Goal: Information Seeking & Learning: Learn about a topic

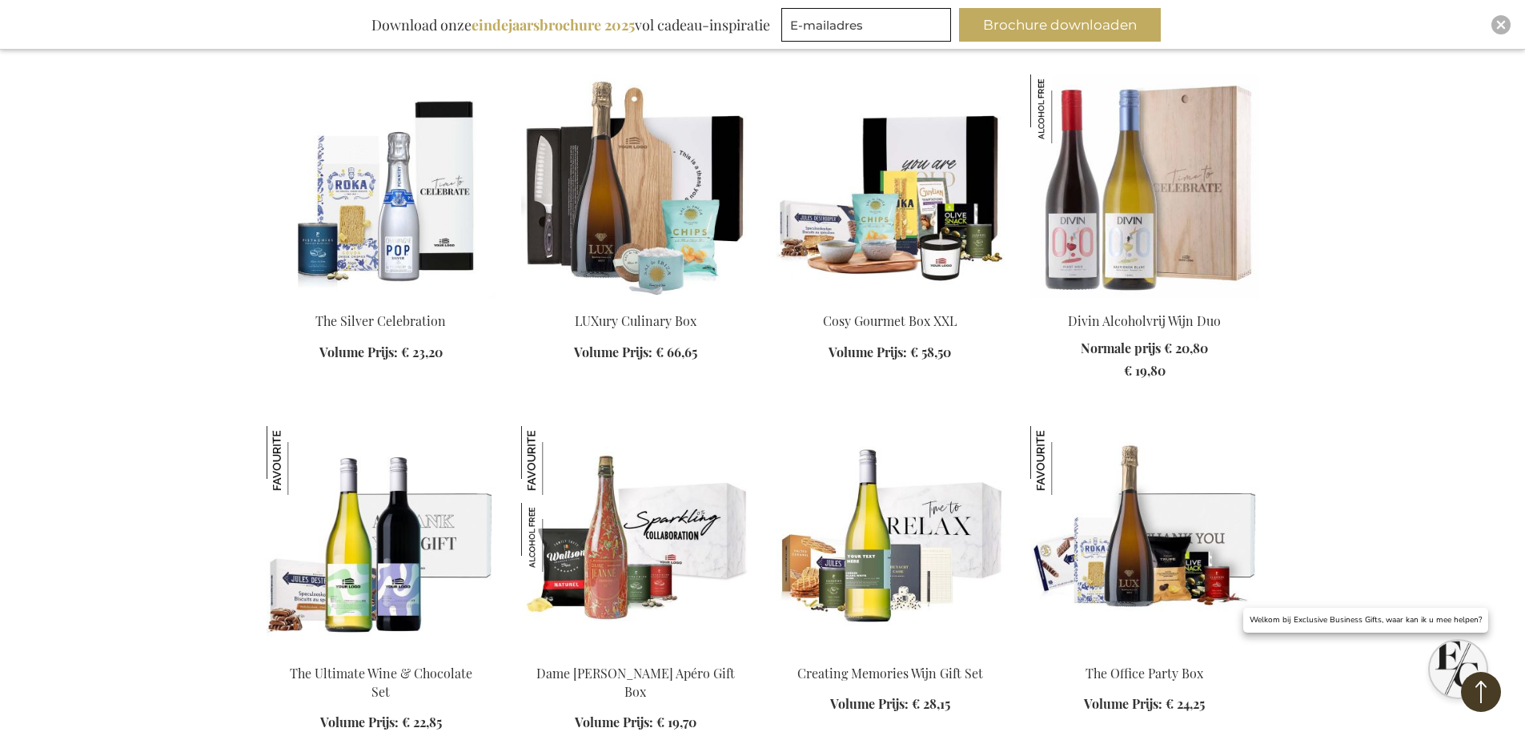
scroll to position [2001, 0]
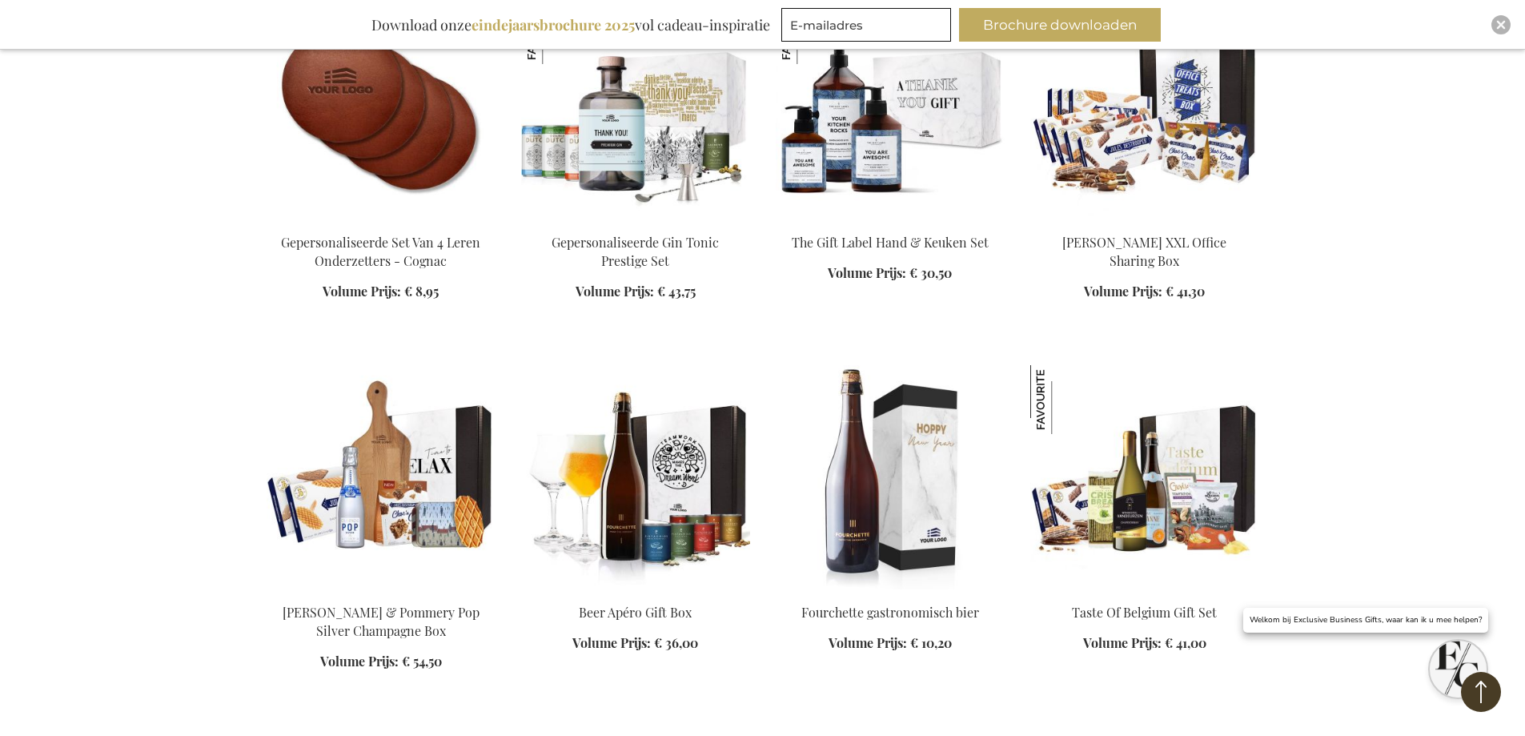
scroll to position [2722, 0]
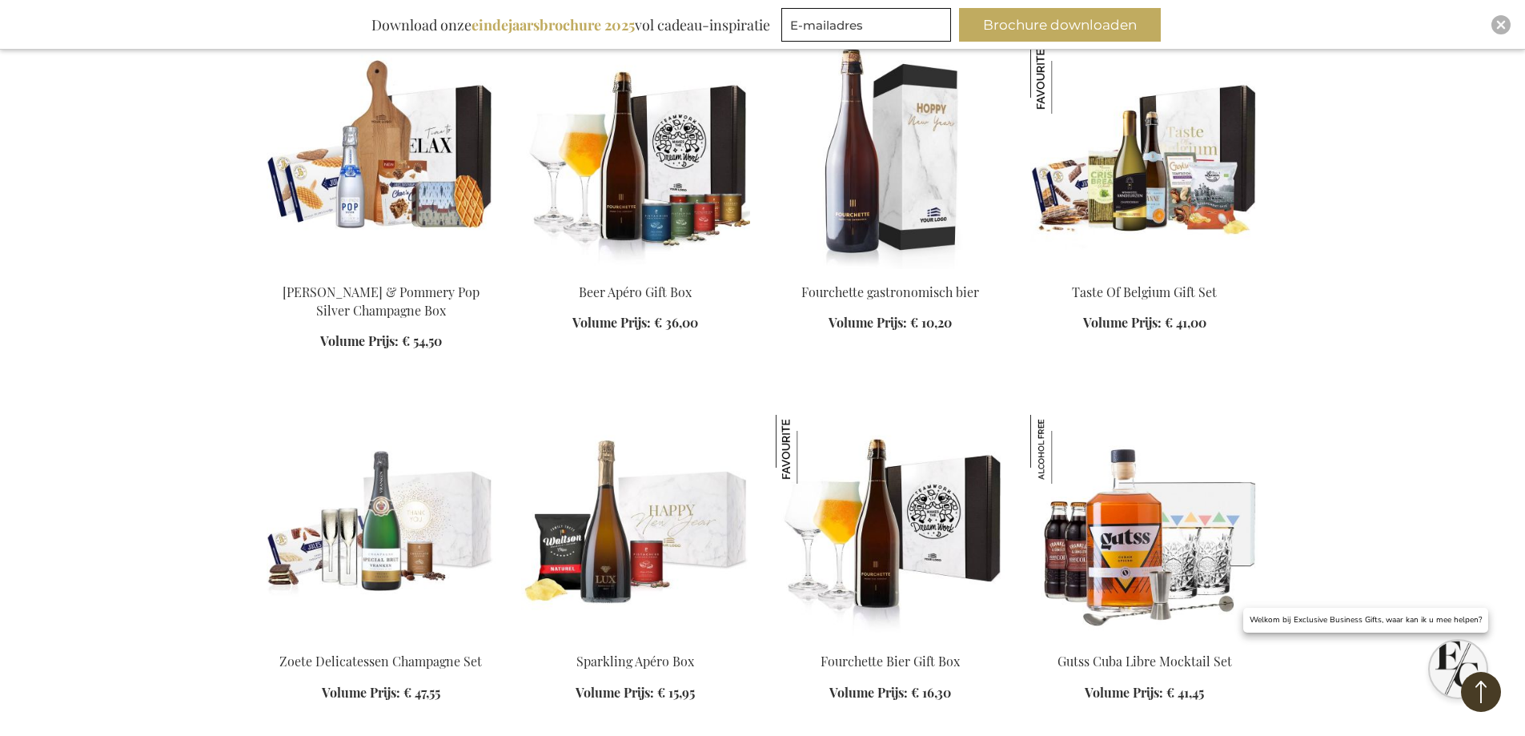
scroll to position [3122, 0]
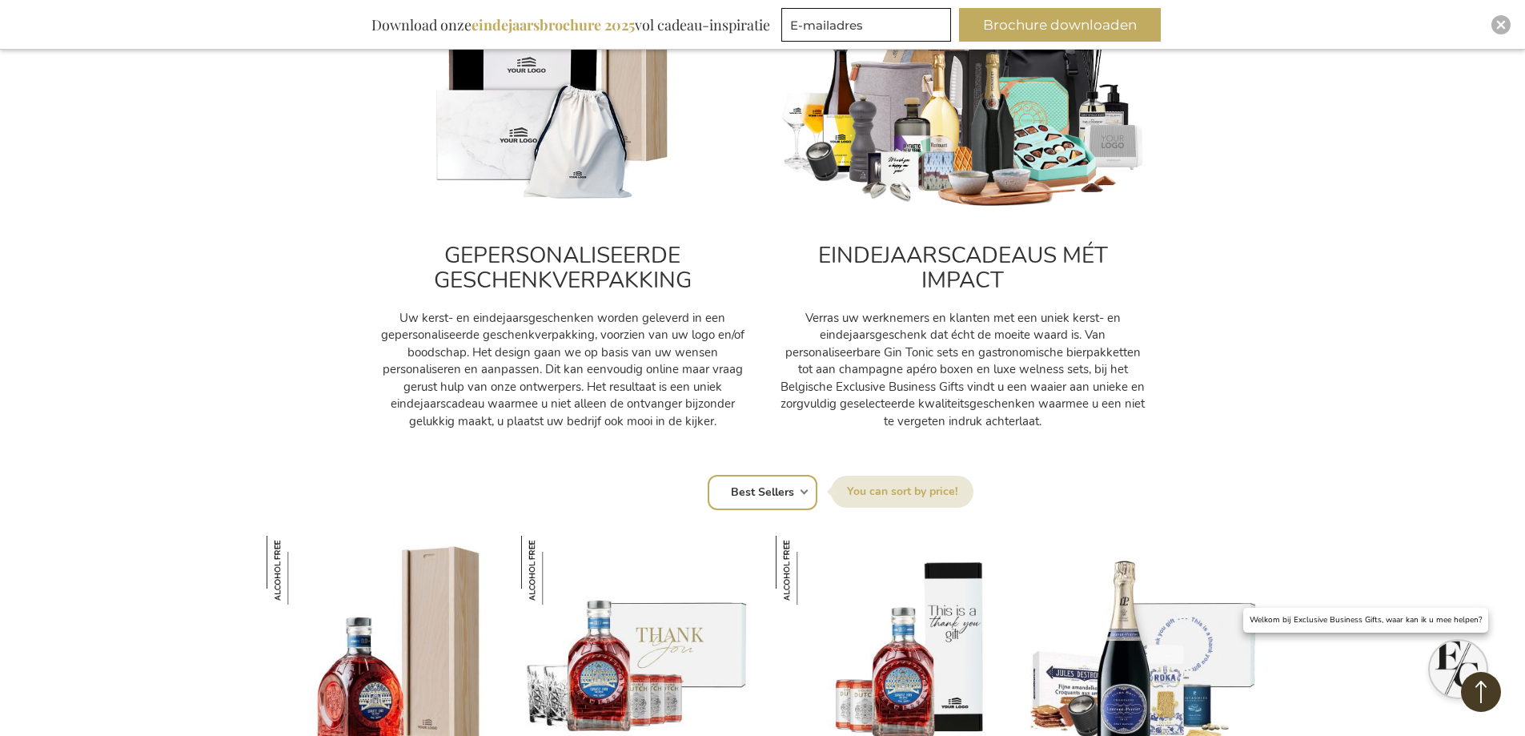
scroll to position [720, 0]
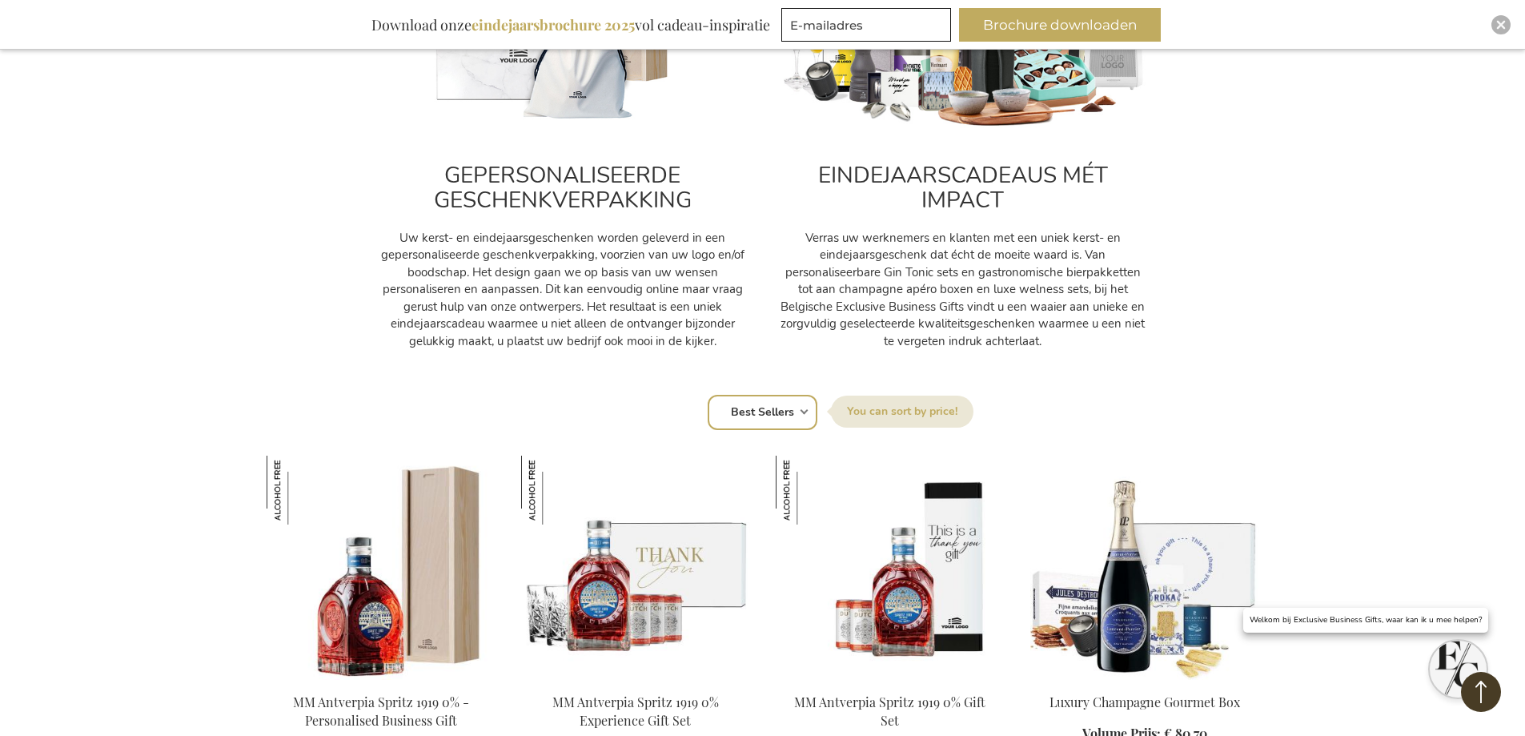
click at [893, 411] on label "Sorteer op" at bounding box center [902, 411] width 142 height 32
click at [817, 411] on select "Positie Best Sellers Meest bekeken Nieuw Biggest Saving Price: low to high Pric…" at bounding box center [763, 412] width 110 height 35
click at [893, 411] on label "Sorteer op" at bounding box center [902, 411] width 142 height 32
click at [817, 411] on select "Positie Best Sellers Meest bekeken Nieuw Biggest Saving Price: low to high Pric…" at bounding box center [763, 412] width 110 height 35
click at [803, 410] on div "Sorteer op Positie Best Sellers Meest bekeken Nieuw Biggest Saving Price: low t…" at bounding box center [763, 410] width 976 height 38
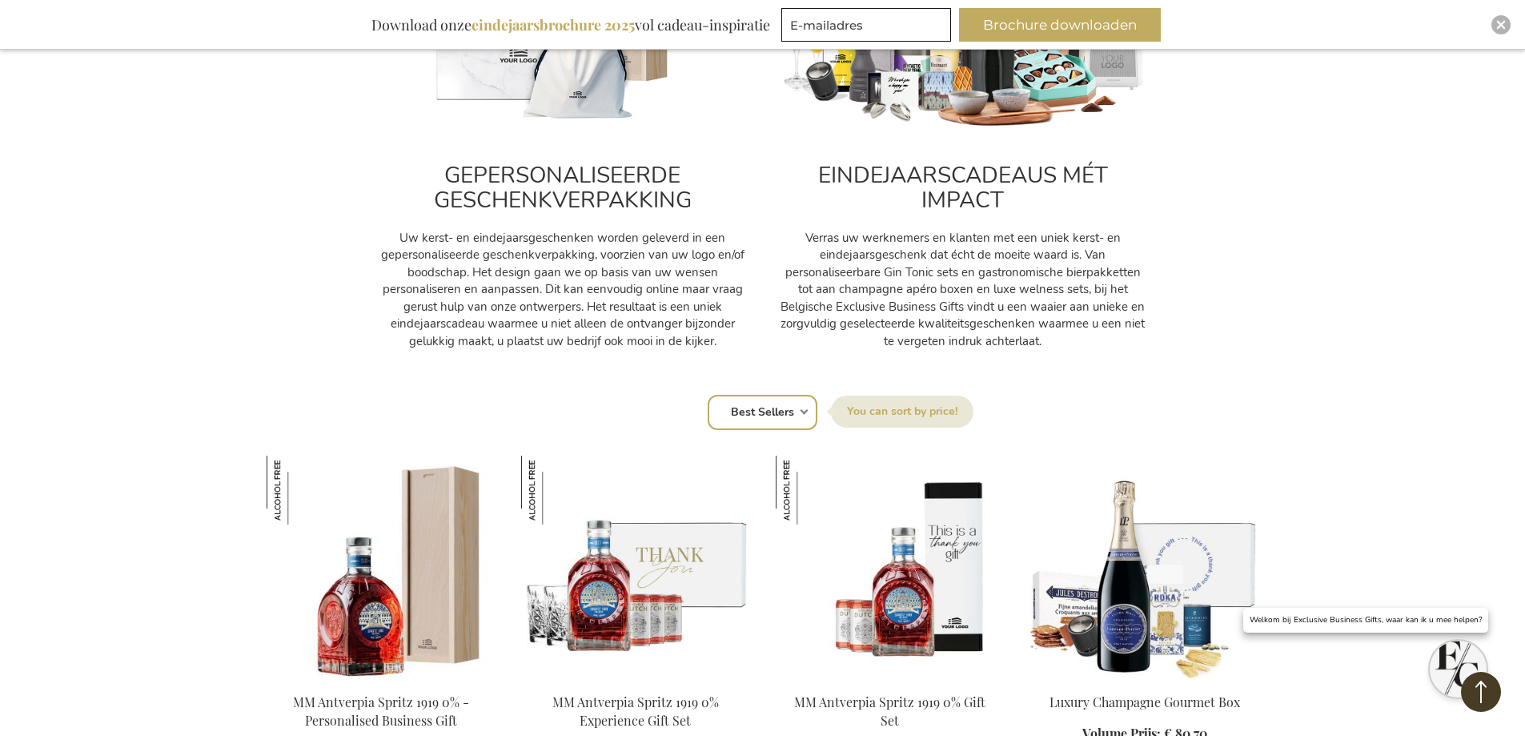
drag, startPoint x: 792, startPoint y: 413, endPoint x: 772, endPoint y: 411, distance: 20.2
click at [780, 411] on select "Positie Best Sellers Meest bekeken Nieuw Biggest Saving Price: low to high Pric…" at bounding box center [763, 412] width 110 height 35
select select "price_asc"
click at [708, 395] on select "Positie Best Sellers Meest bekeken Nieuw Biggest Saving Price: low to high Pric…" at bounding box center [763, 412] width 110 height 35
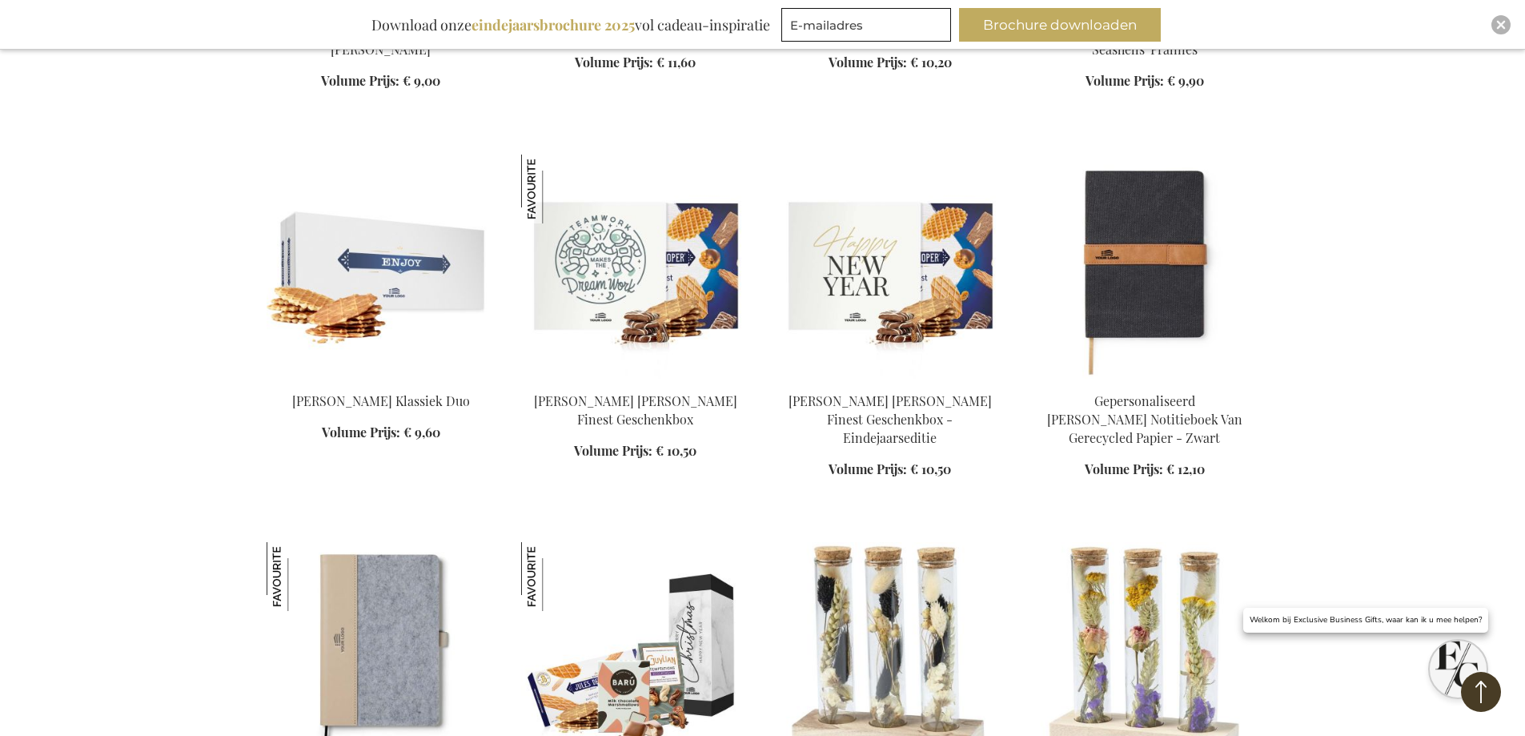
scroll to position [1841, 0]
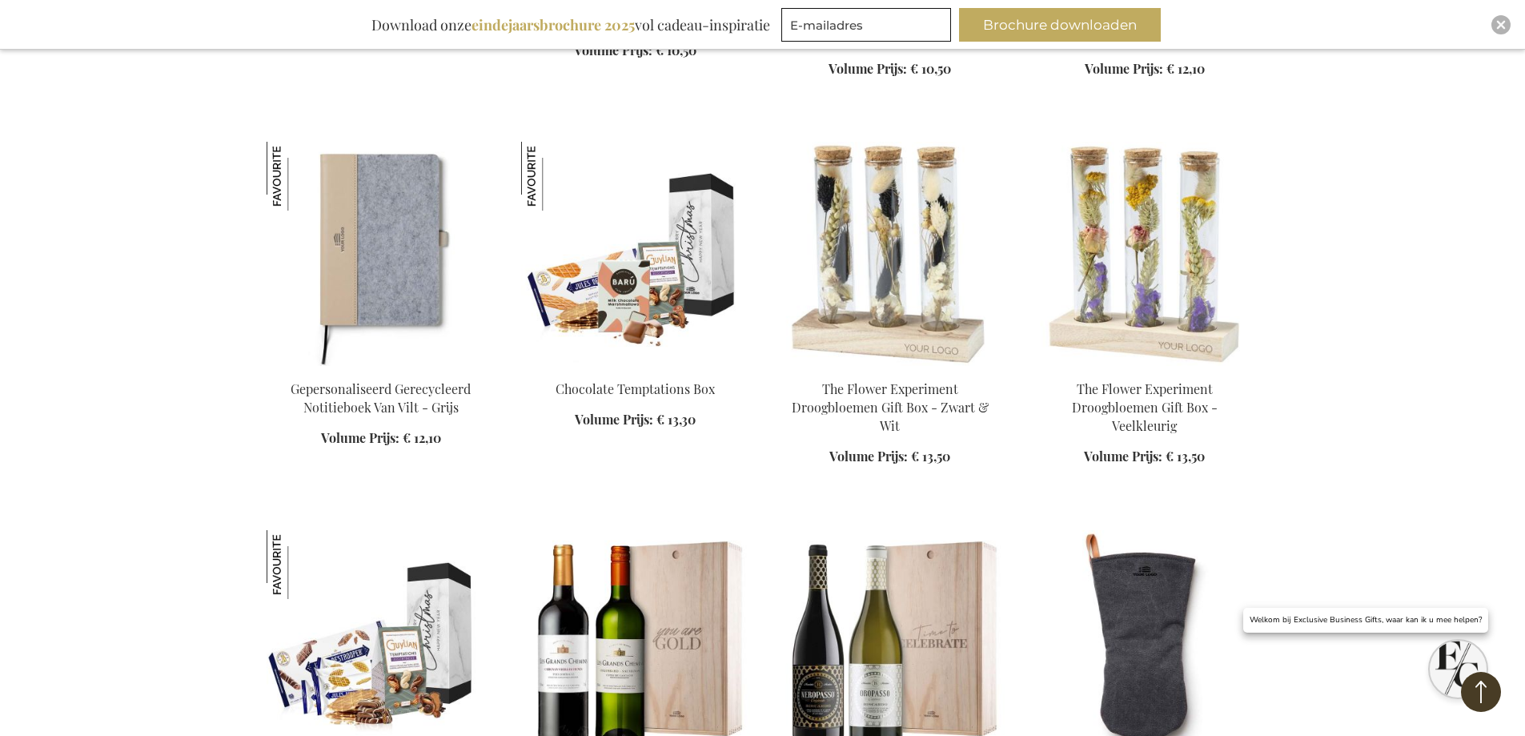
scroll to position [2321, 0]
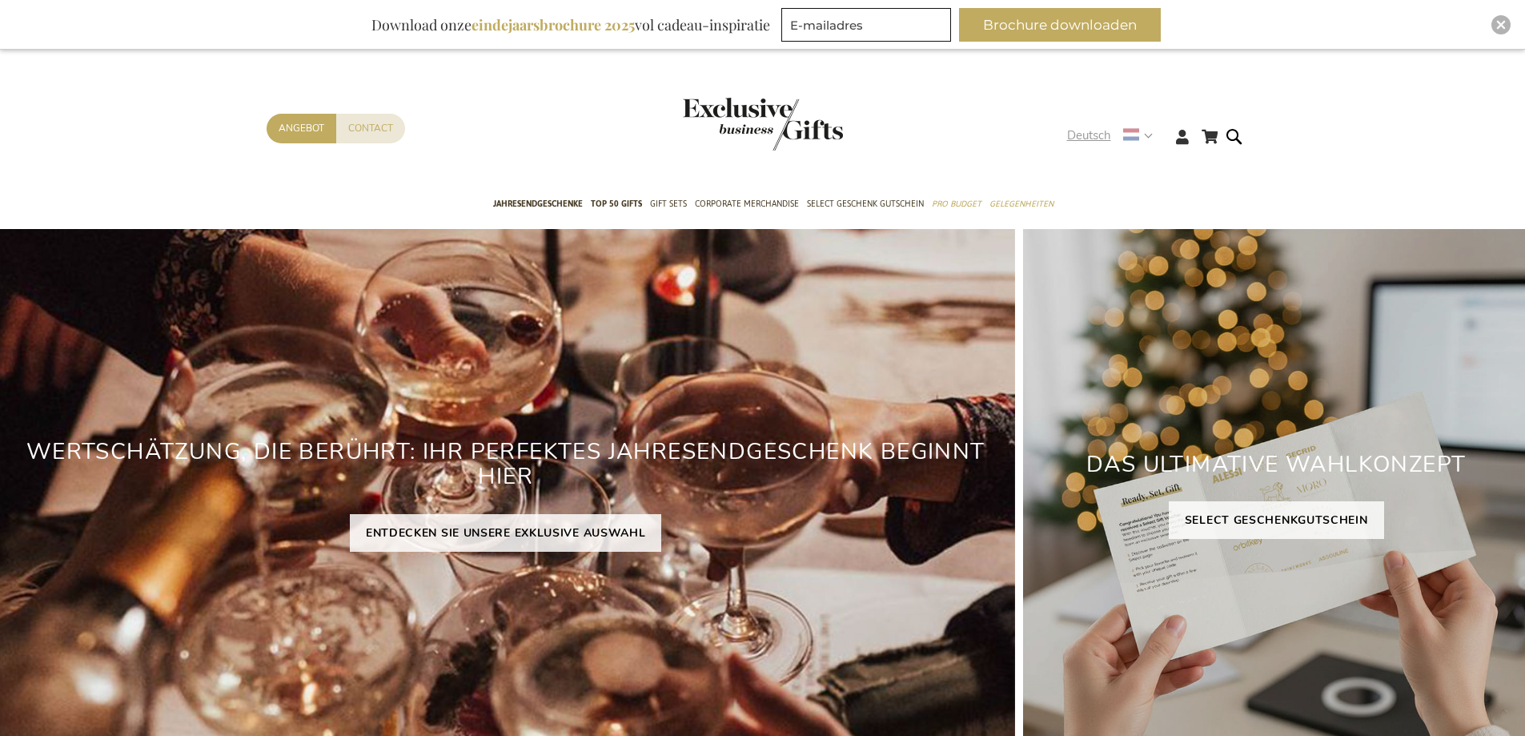
click at [1091, 136] on span "Deutsch" at bounding box center [1089, 135] width 44 height 18
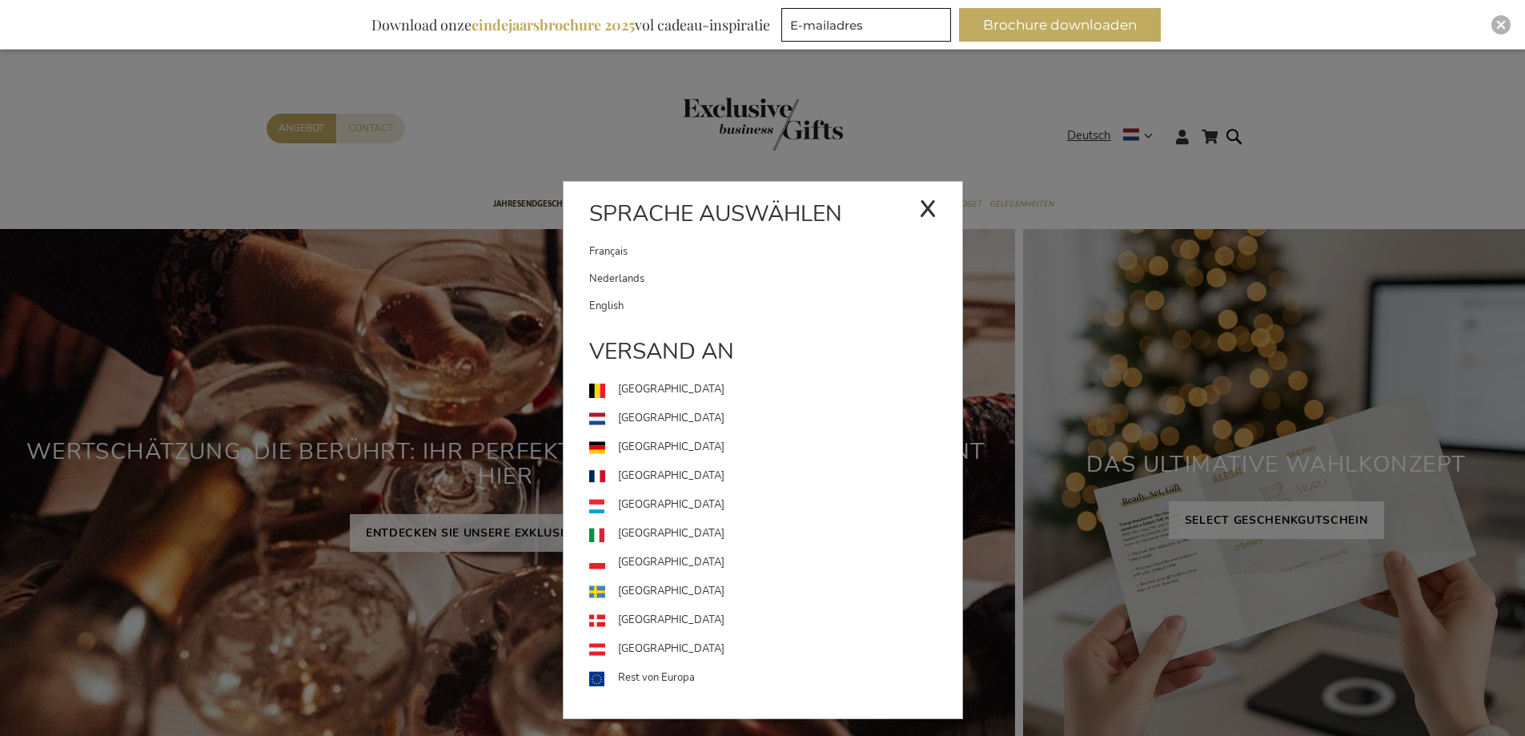
click at [656, 415] on link "Niederlande" at bounding box center [775, 418] width 373 height 29
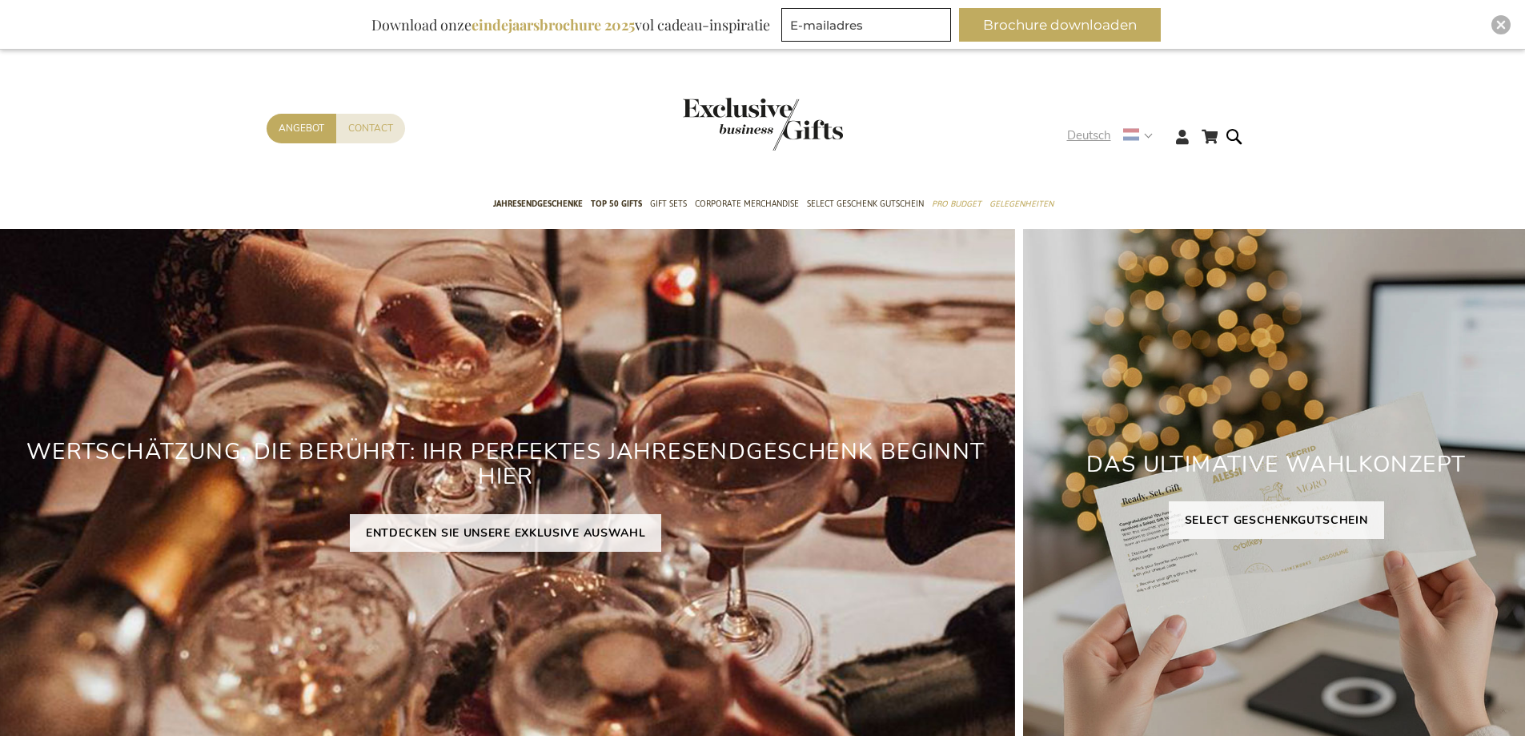
click at [1136, 134] on use at bounding box center [1131, 135] width 16 height 12
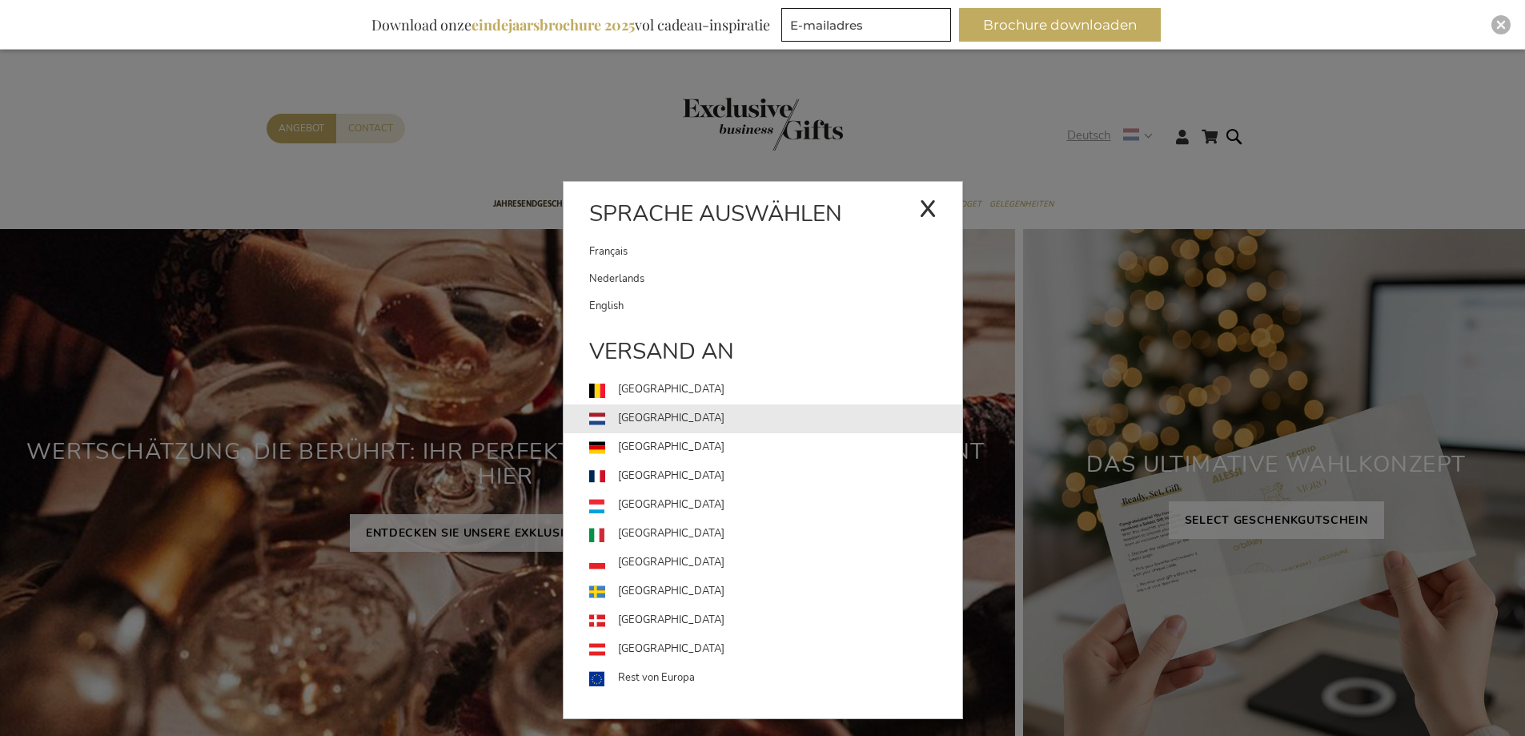
click at [699, 416] on link "[GEOGRAPHIC_DATA]" at bounding box center [775, 418] width 373 height 29
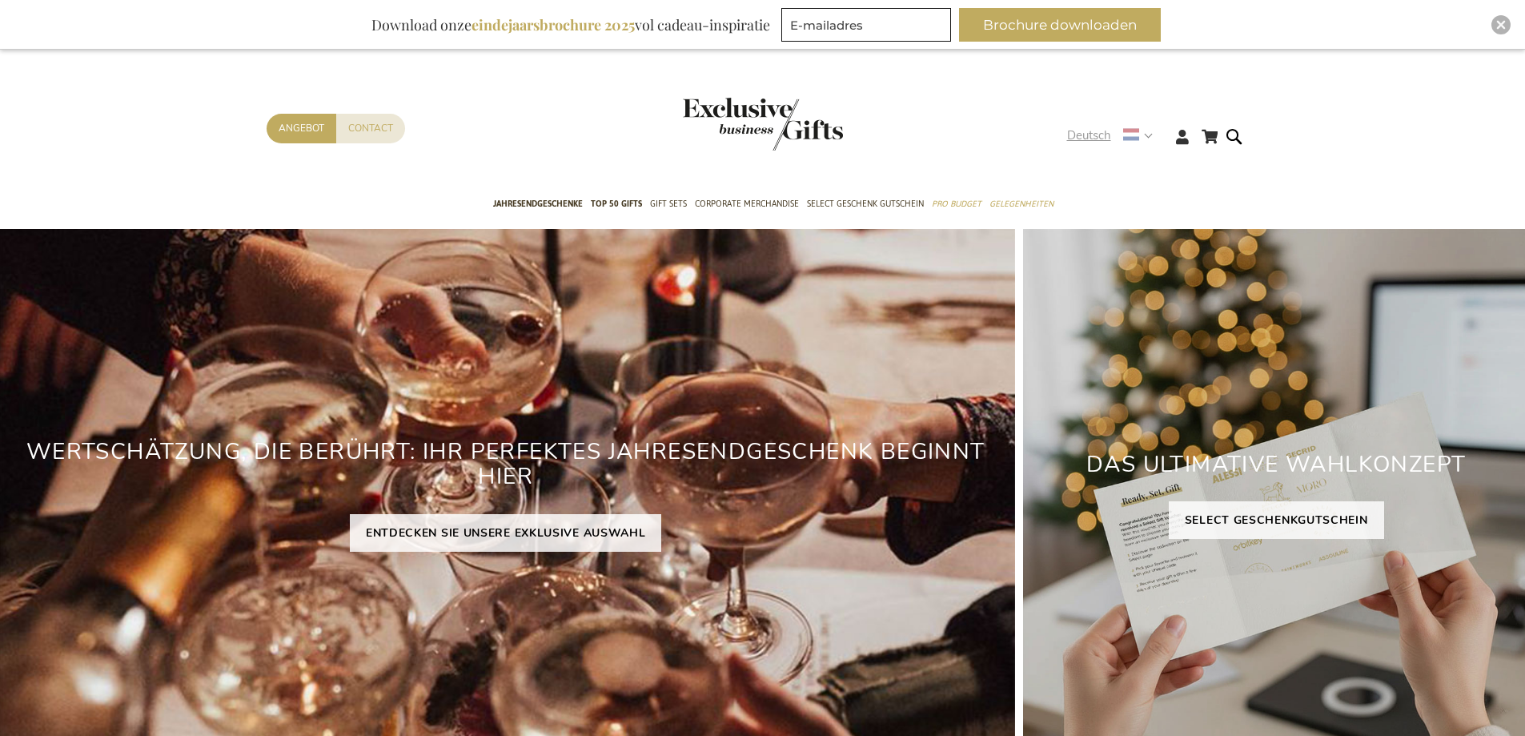
click at [1145, 138] on strong "Deutsch" at bounding box center [1109, 135] width 84 height 18
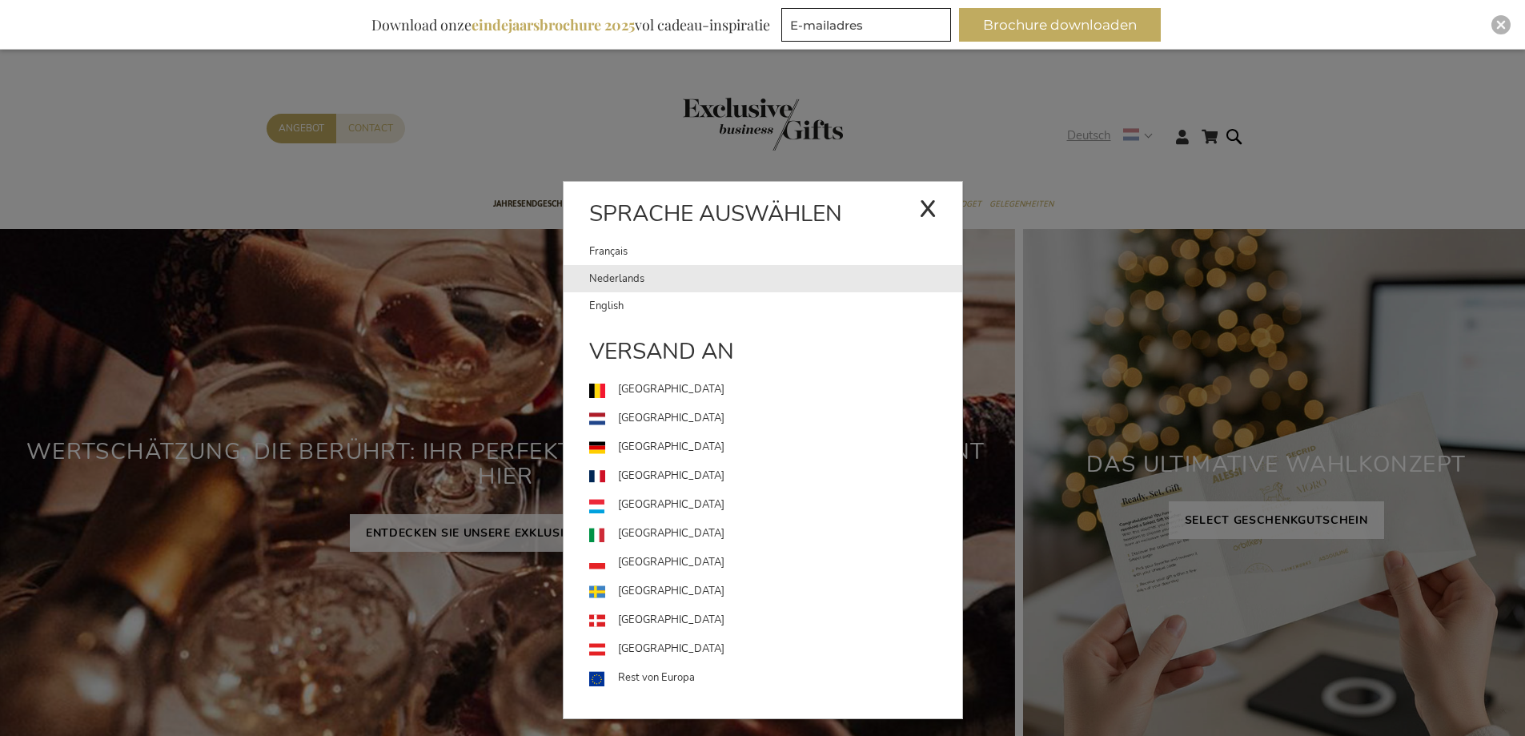
click at [640, 274] on link "Nederlands" at bounding box center [775, 278] width 373 height 27
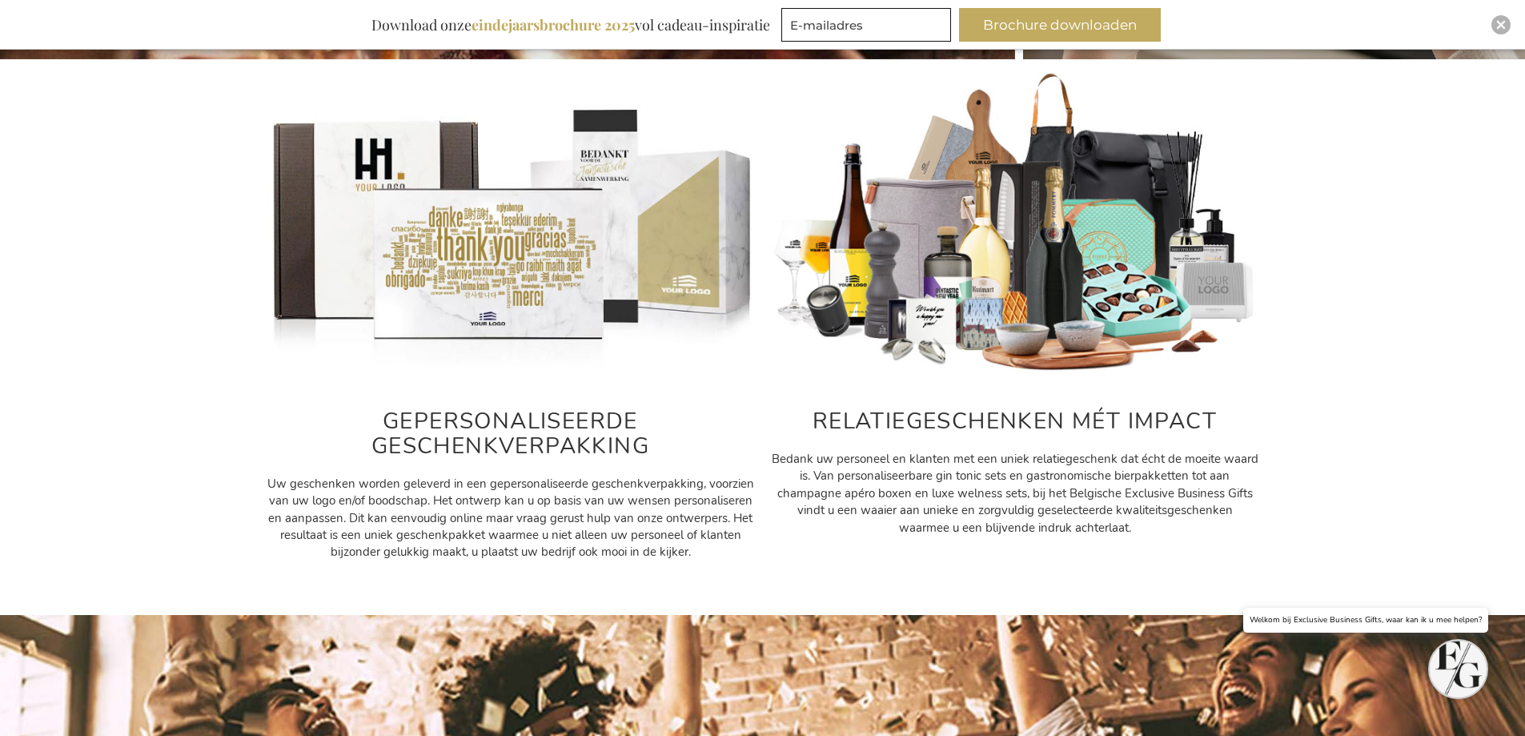
scroll to position [770, 0]
